Goal: Task Accomplishment & Management: Manage account settings

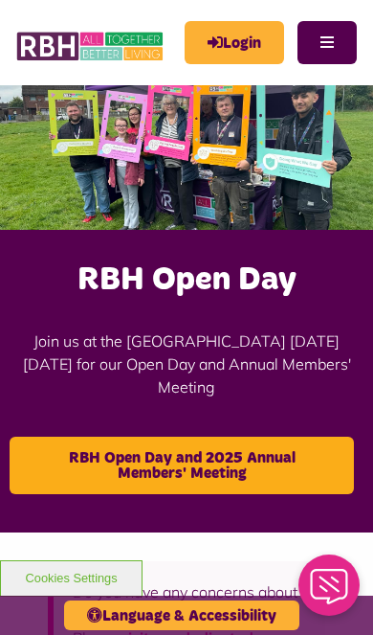
click at [255, 48] on link "Login" at bounding box center [235, 42] width 100 height 43
click at [335, 54] on button "Menu" at bounding box center [327, 42] width 59 height 43
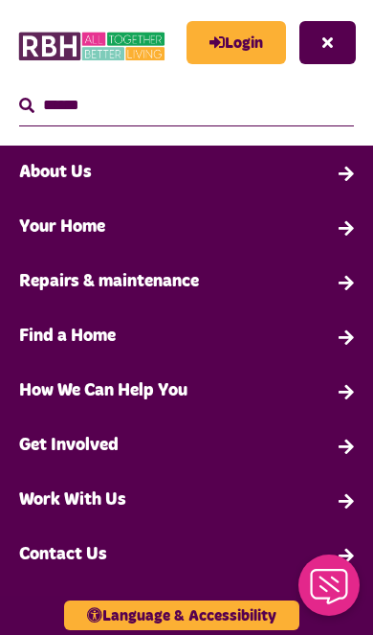
click at [259, 51] on link "Login" at bounding box center [237, 42] width 100 height 43
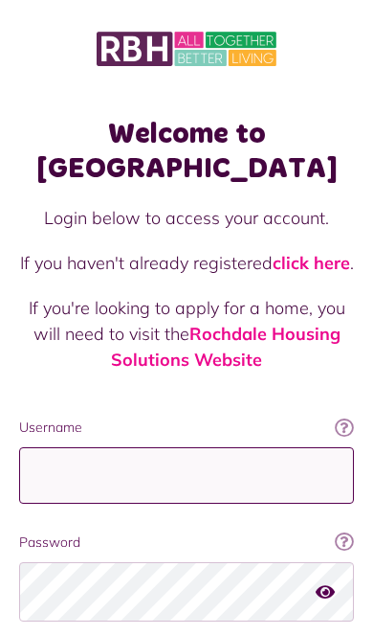
scroll to position [29, 0]
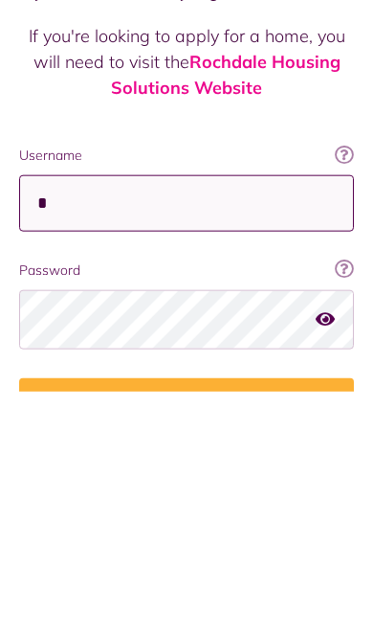
type input "**********"
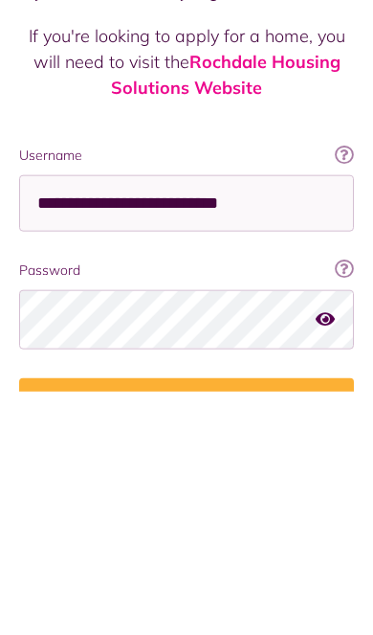
scroll to position [160, 0]
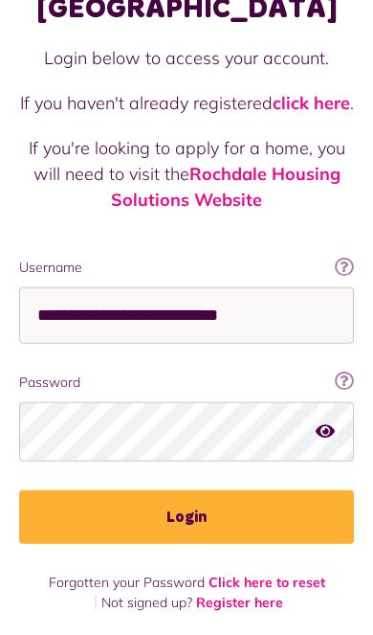
click at [257, 515] on button "Login" at bounding box center [186, 517] width 335 height 54
click at [330, 435] on button "button" at bounding box center [325, 431] width 19 height 26
click at [329, 430] on icon "button" at bounding box center [327, 430] width 22 height 17
click at [329, 422] on icon "button" at bounding box center [325, 430] width 19 height 17
click at [212, 515] on button "Login" at bounding box center [186, 517] width 335 height 54
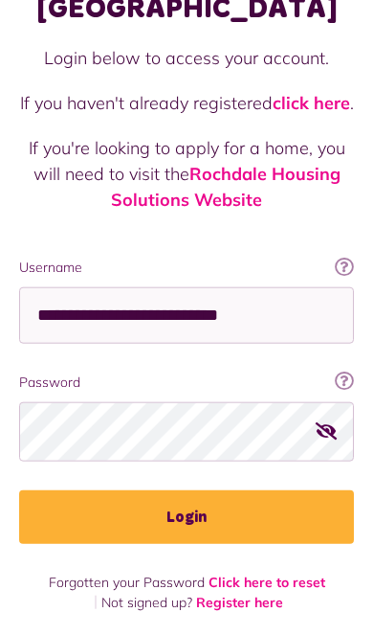
click at [197, 509] on button "Login" at bounding box center [186, 517] width 335 height 54
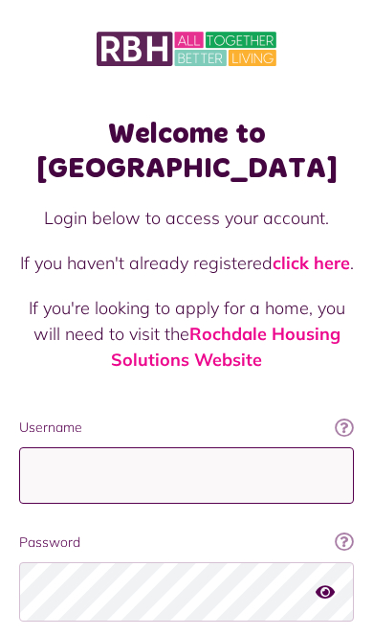
scroll to position [29, 0]
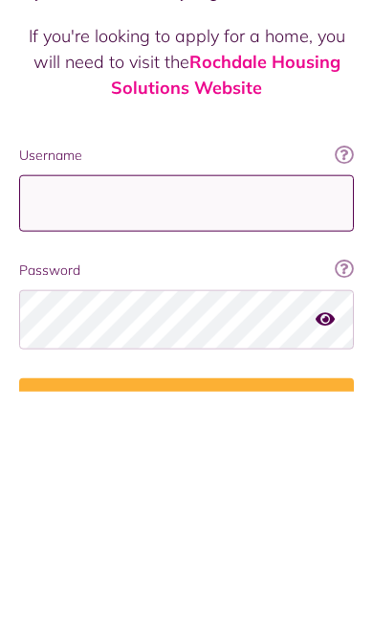
type input "**********"
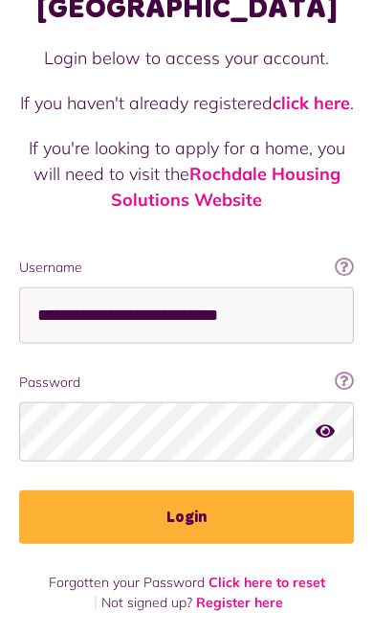
click at [211, 513] on button "Login" at bounding box center [186, 517] width 335 height 54
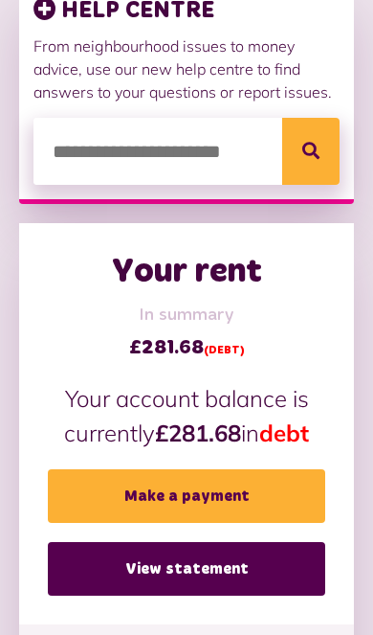
scroll to position [654, 0]
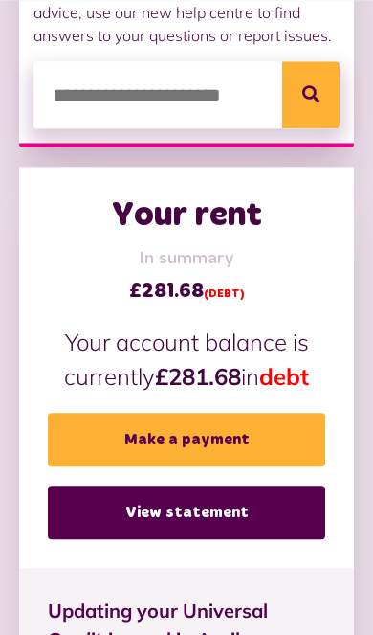
click at [264, 524] on link "View statement" at bounding box center [187, 512] width 278 height 54
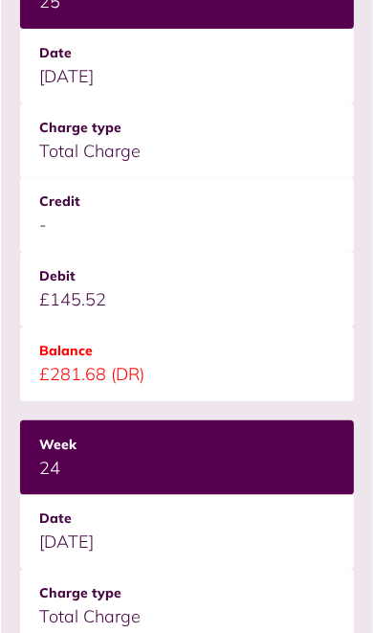
scroll to position [923, 0]
